Goal: Entertainment & Leisure: Consume media (video, audio)

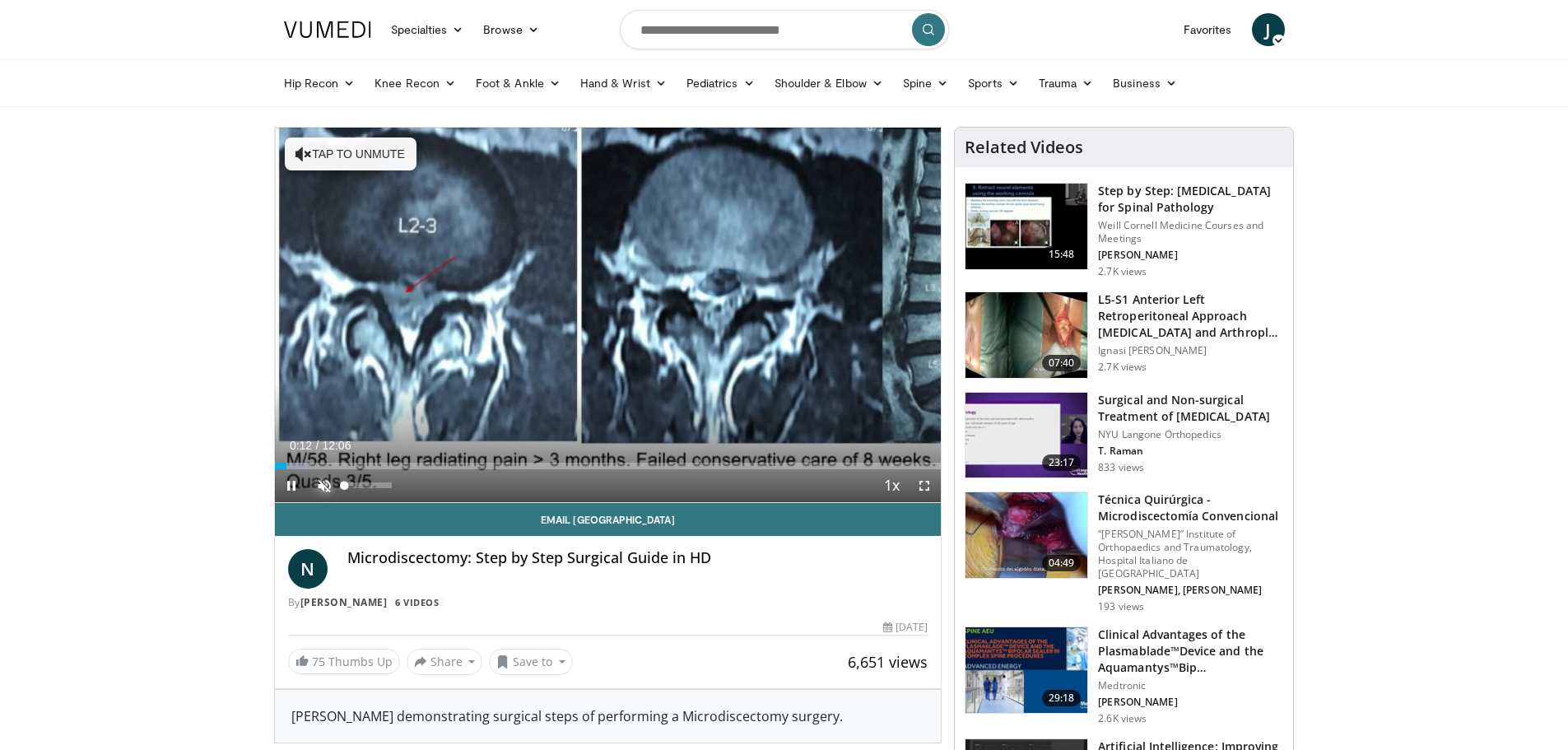
click at [324, 486] on span "Video Player" at bounding box center [325, 486] width 33 height 33
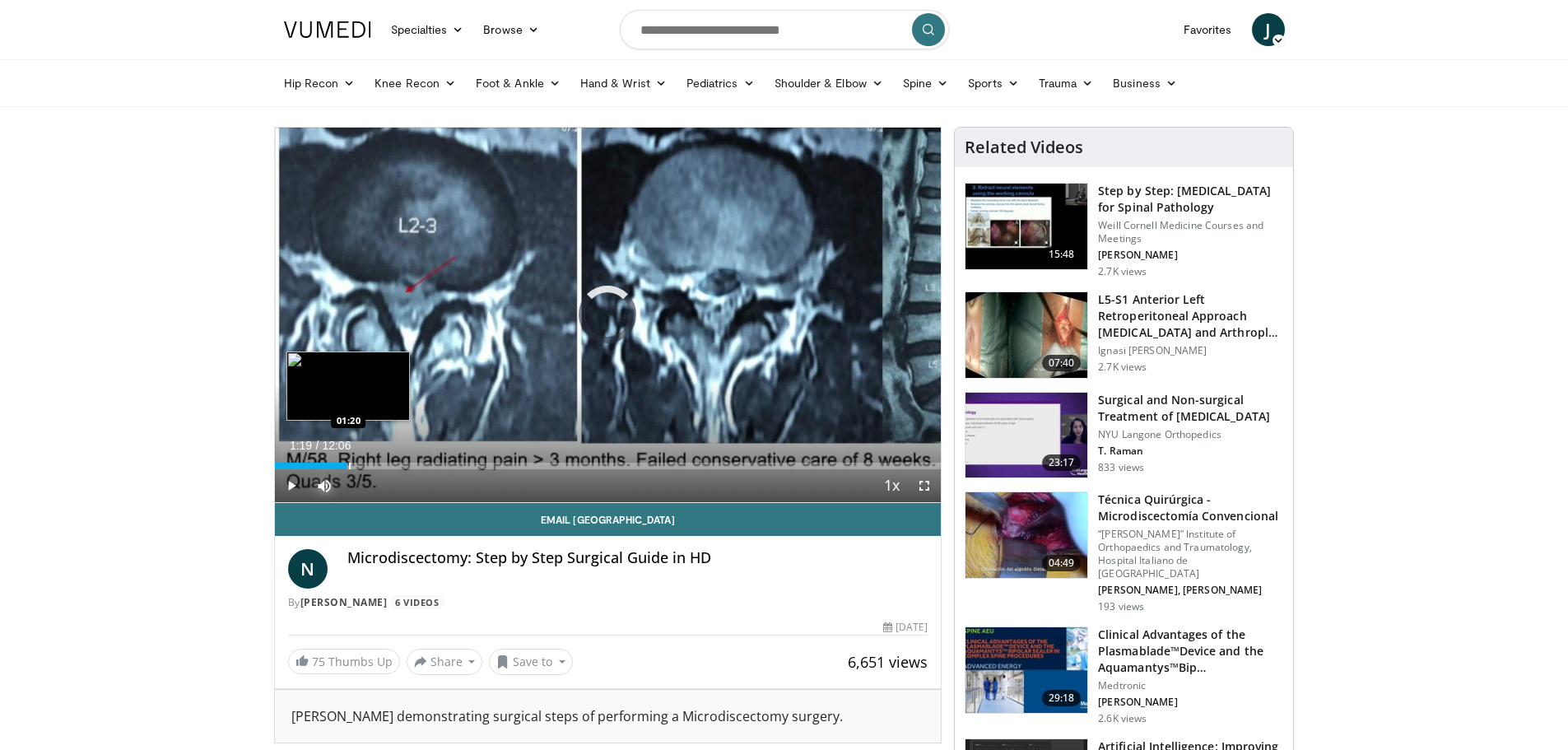
click at [349, 464] on div "Progress Bar" at bounding box center [350, 466] width 2 height 7
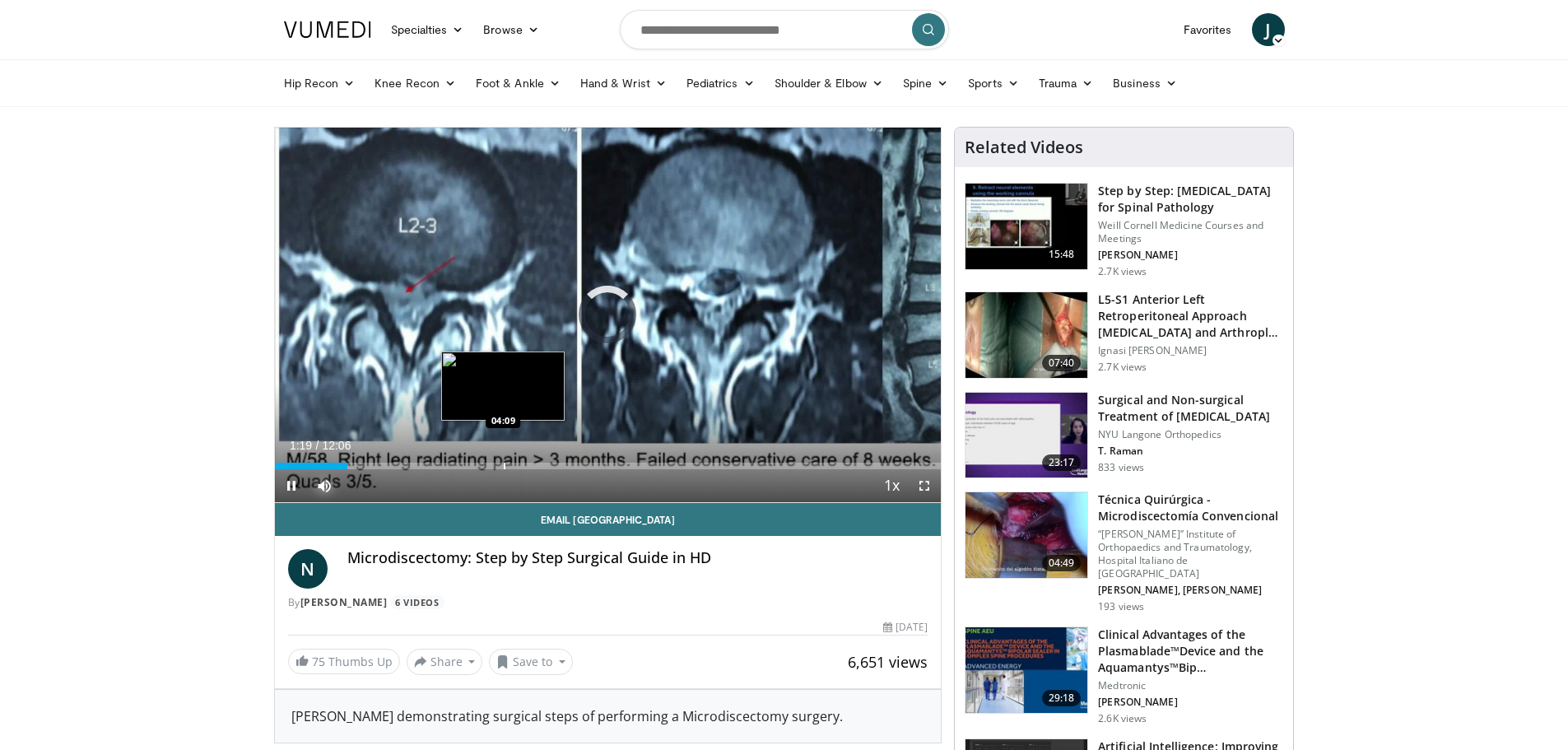
click at [502, 461] on div "Loaded : 10.99% 01:19 04:09" at bounding box center [608, 461] width 667 height 16
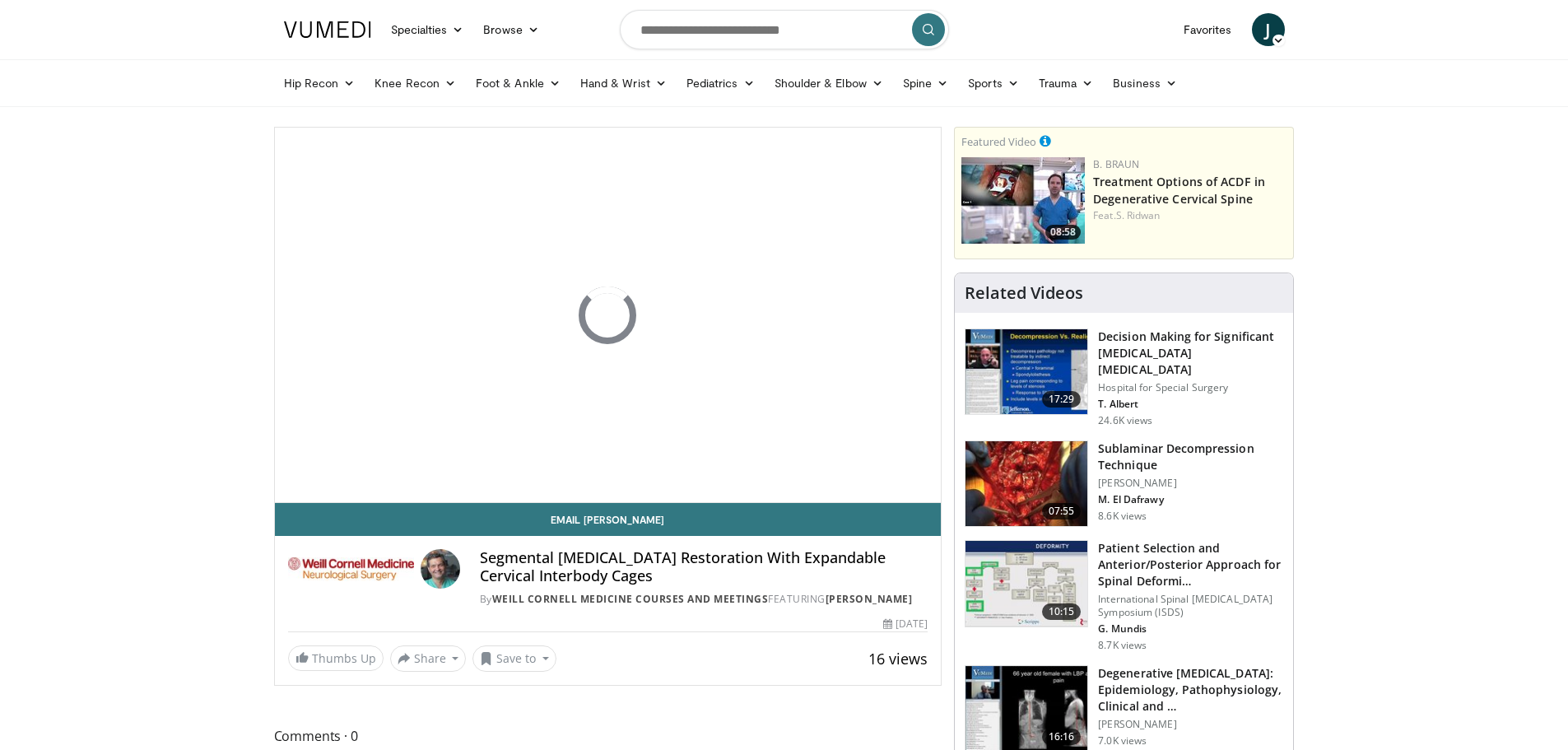
click at [533, 547] on div "Segmental [MEDICAL_DATA] Restoration With Expandable Cervical Interbody Cages B…" at bounding box center [608, 573] width 667 height 73
copy div "Segmental [MEDICAL_DATA] Restoration With Expandable Cervical Interbody Cages"
